Goal: Task Accomplishment & Management: Manage account settings

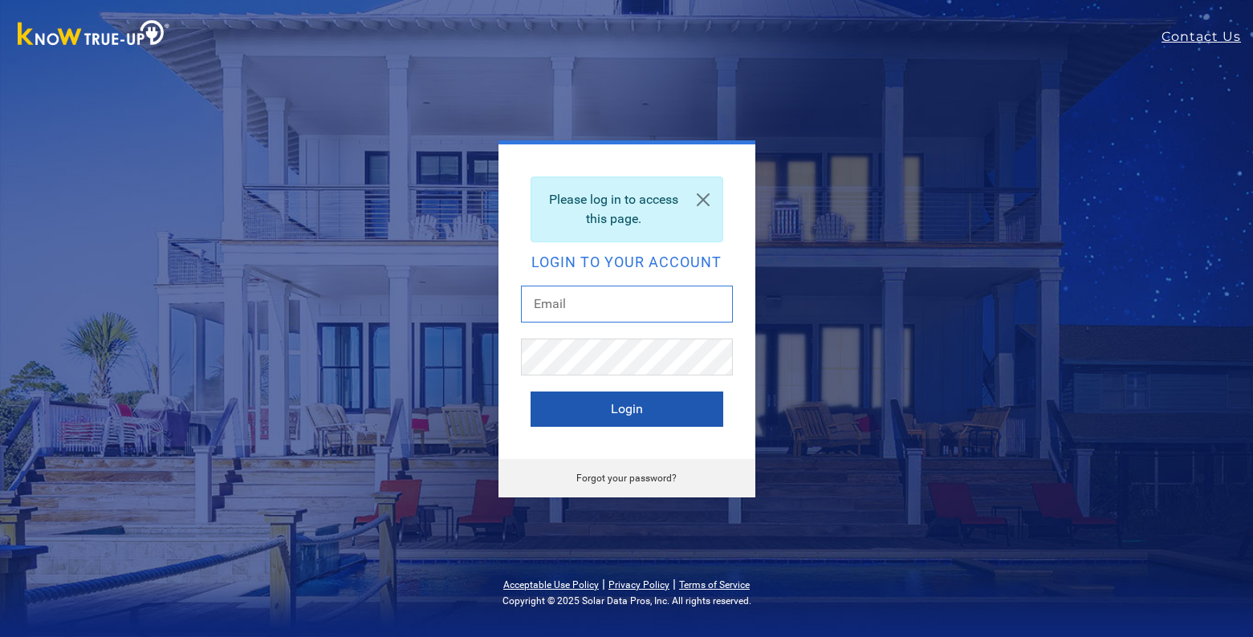
type input "[EMAIL_ADDRESS][DOMAIN_NAME]"
click at [534, 401] on button "Login" at bounding box center [627, 409] width 193 height 35
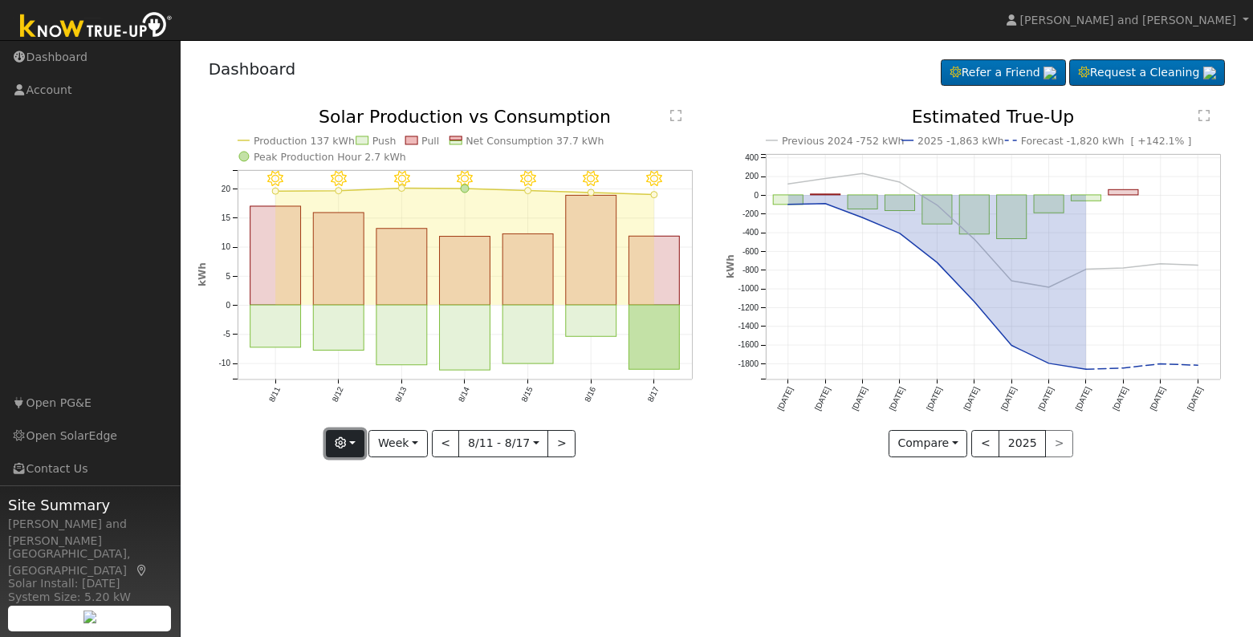
click at [360, 451] on button "button" at bounding box center [345, 443] width 39 height 27
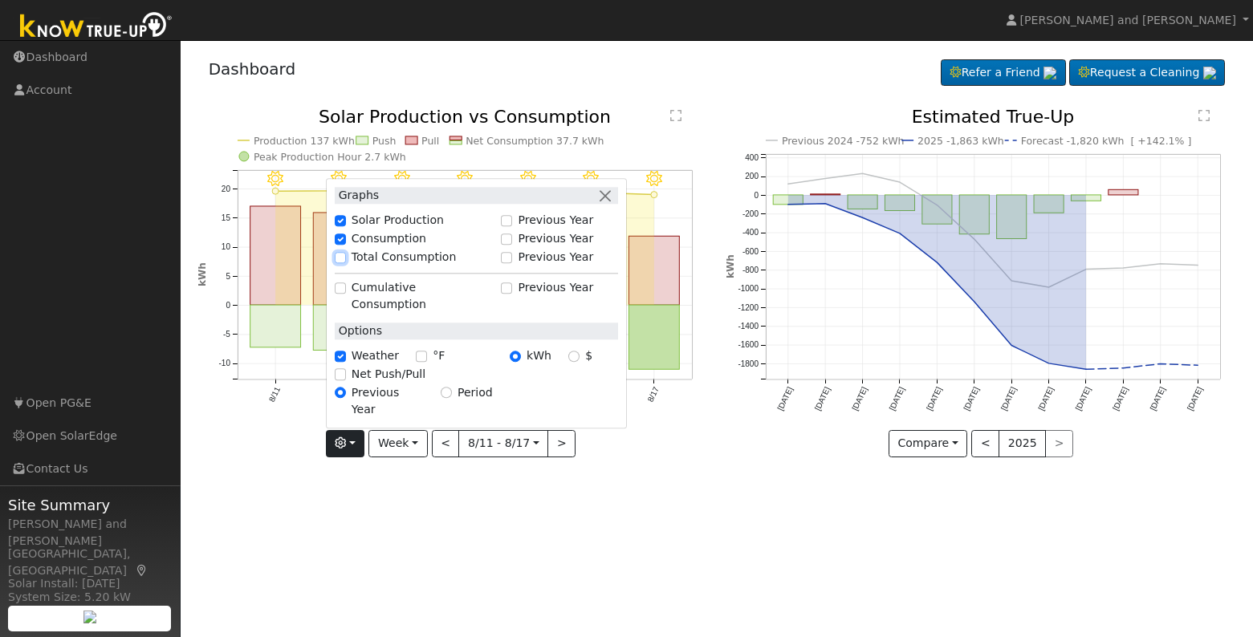
click at [344, 263] on input "Total Consumption" at bounding box center [340, 257] width 11 height 11
checkbox input "true"
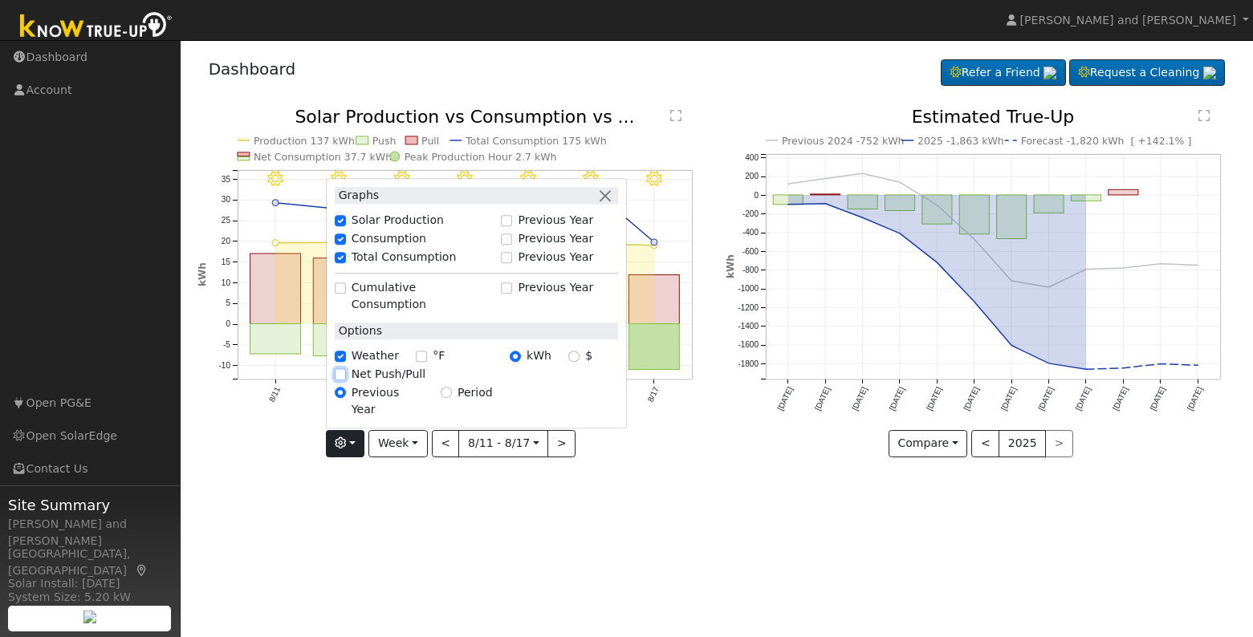
click at [345, 380] on input "Net Push/Pull" at bounding box center [340, 374] width 11 height 11
checkbox input "true"
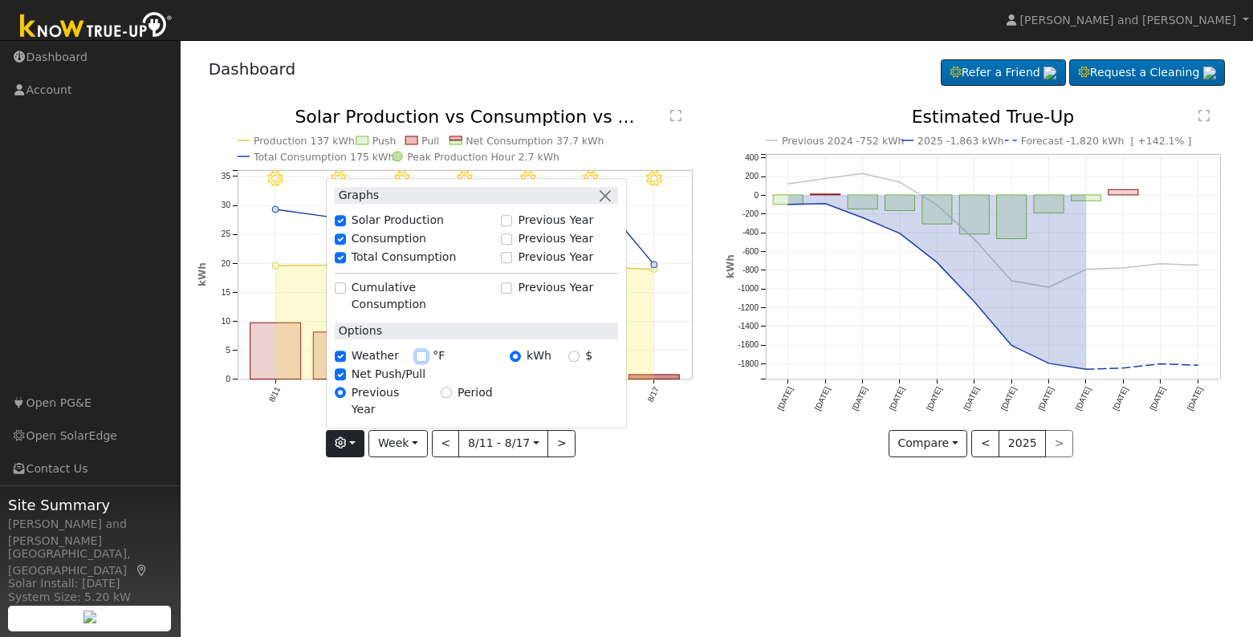
click at [421, 362] on input "°F" at bounding box center [421, 356] width 11 height 11
checkbox input "true"
click at [722, 433] on div "Previous 2024 -752 kWh 2025 -1,863 kWh Forecast -1,820 kWh [ +142.1% ] Nov '24 …" at bounding box center [981, 294] width 528 height 373
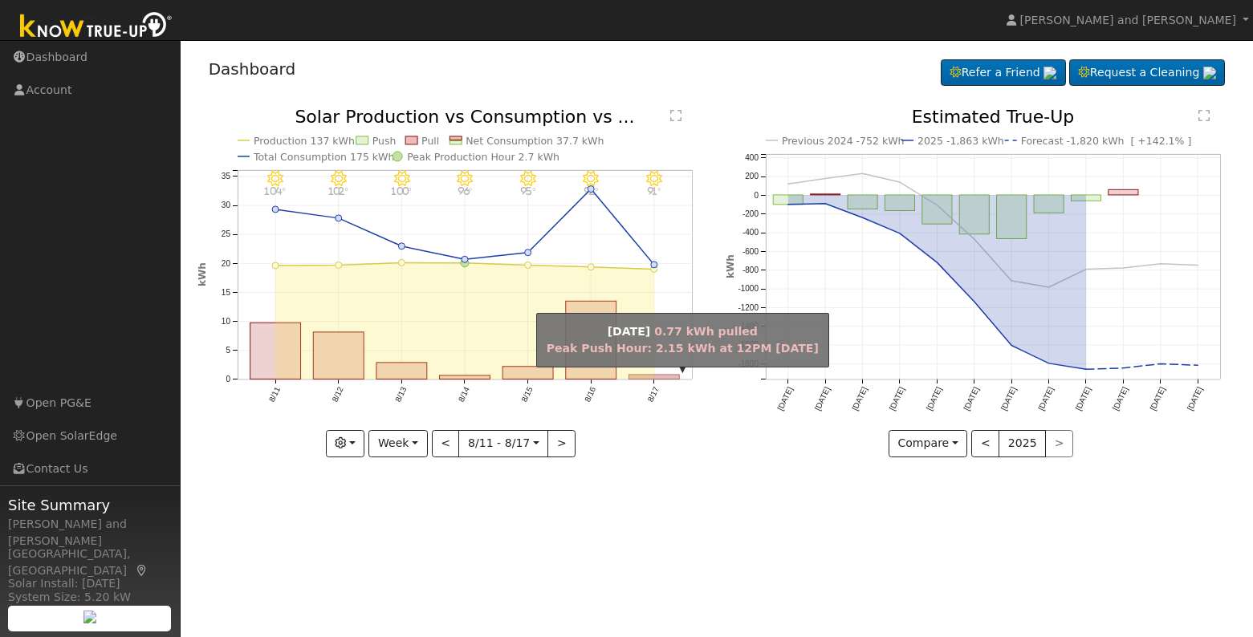
click at [660, 376] on rect "onclick=""" at bounding box center [654, 378] width 51 height 5
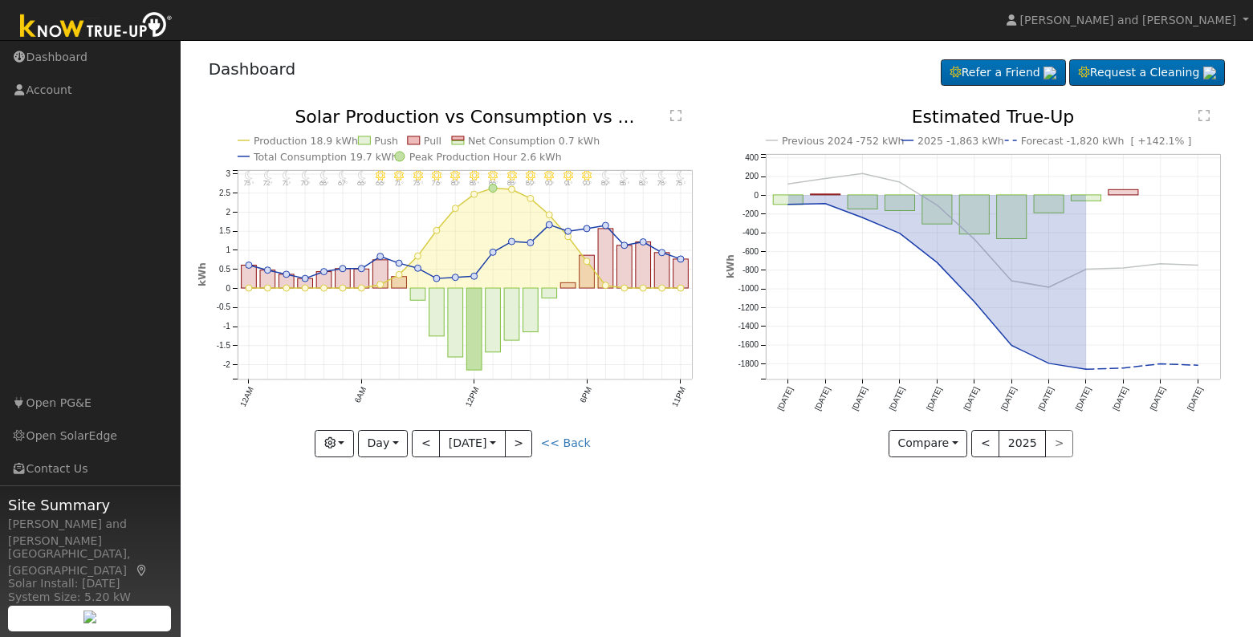
click at [386, 462] on div "11PM - Clear 75° 10PM - Clear 78° 9PM - Clear 82° 8PM - Clear 85° 7PM - Clear 8…" at bounding box center [453, 294] width 528 height 373
click at [379, 443] on button "Day" at bounding box center [383, 443] width 50 height 27
click at [388, 522] on link "Month" at bounding box center [415, 521] width 112 height 22
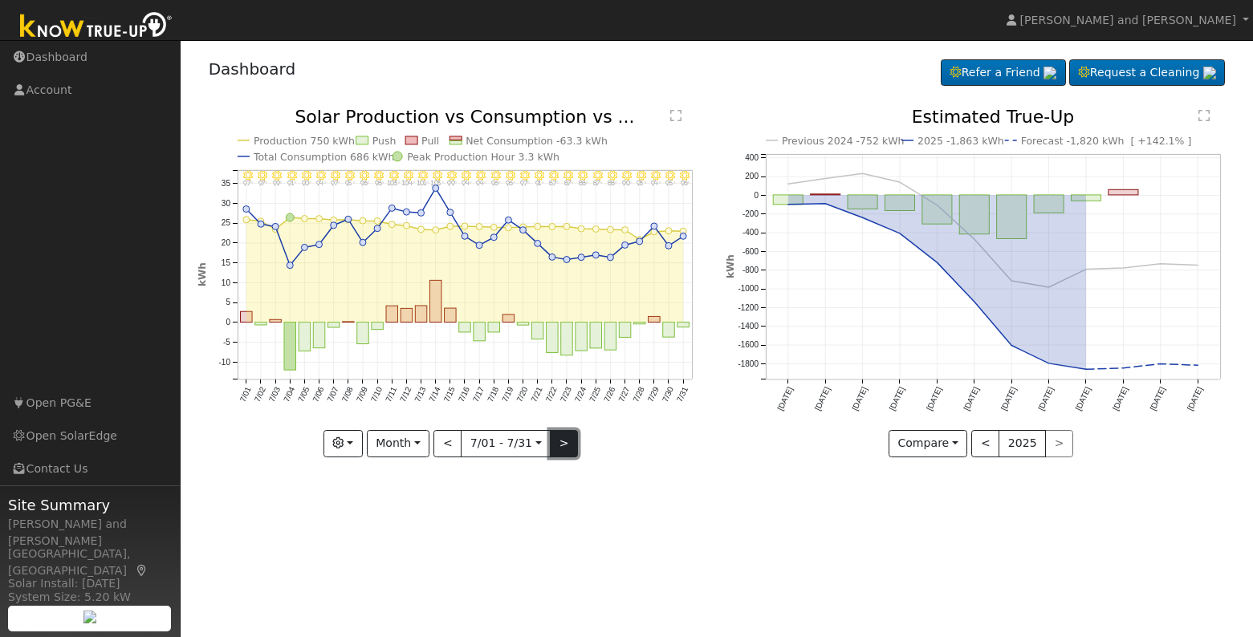
click at [563, 445] on button ">" at bounding box center [564, 443] width 28 height 27
type input "2025-08-01"
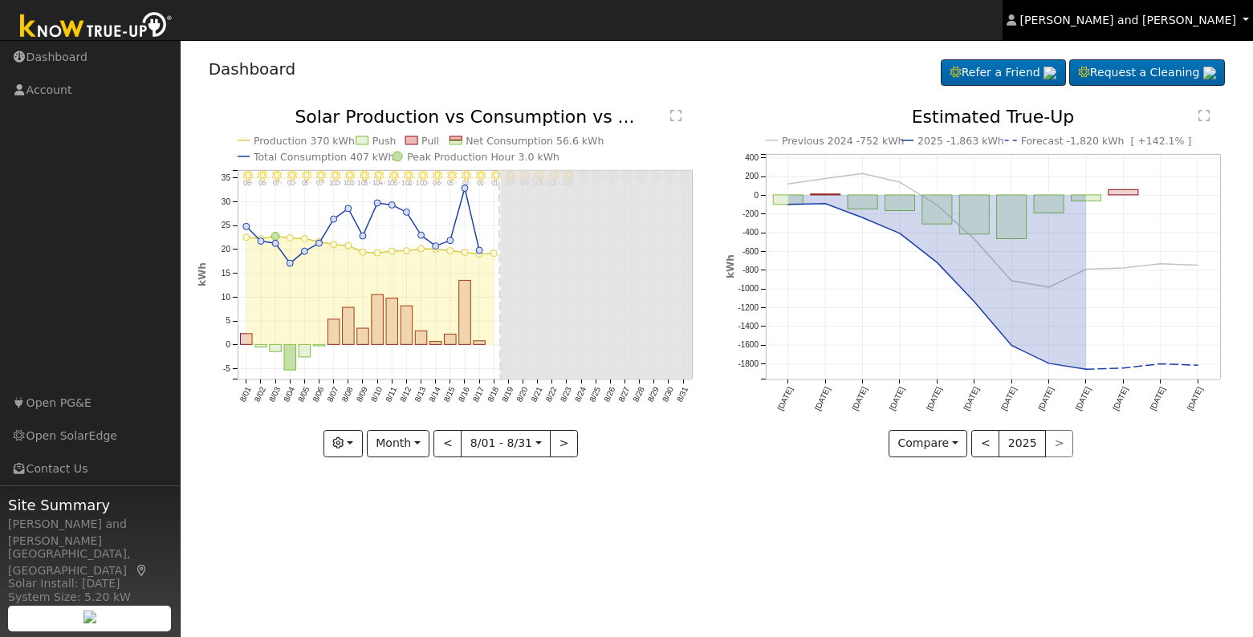
click at [1184, 15] on span "Michael and Connie Harris" at bounding box center [1128, 20] width 216 height 13
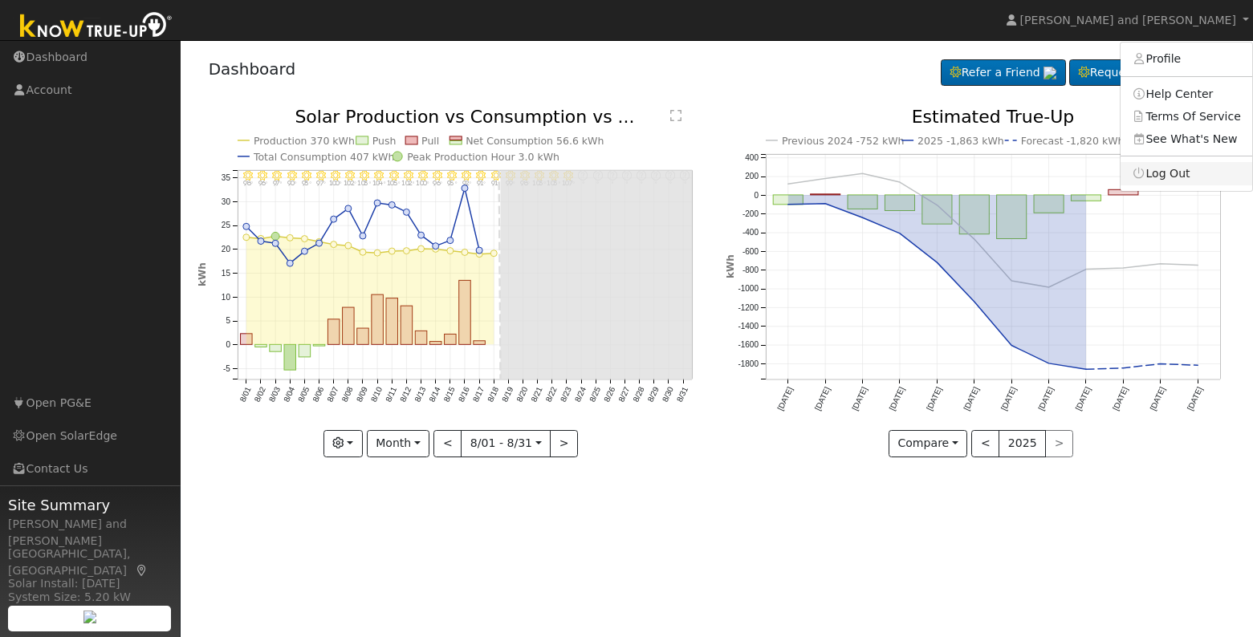
click at [1186, 176] on link "Log Out" at bounding box center [1186, 173] width 132 height 22
